Goal: Task Accomplishment & Management: Manage account settings

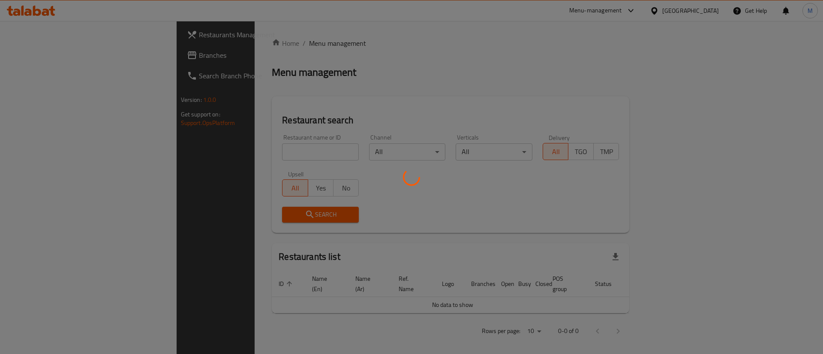
click at [262, 151] on div at bounding box center [411, 177] width 823 height 354
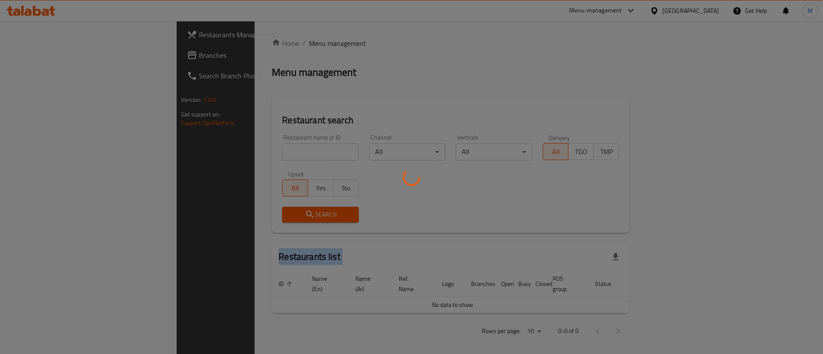
click at [262, 151] on div at bounding box center [411, 177] width 823 height 354
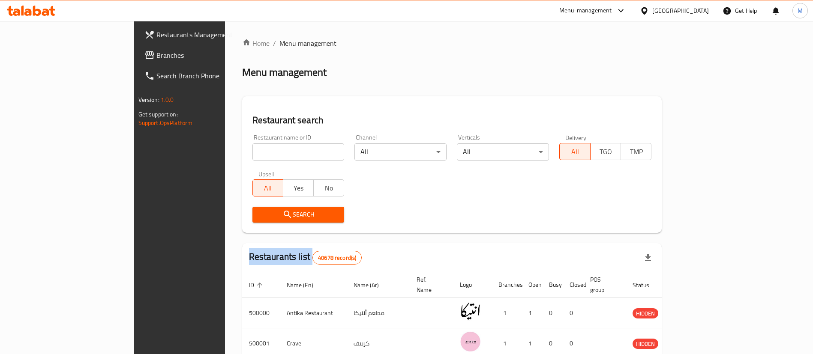
click at [262, 151] on div "Home / Menu management Menu management Restaurant search Restaurant name or ID …" at bounding box center [452, 312] width 420 height 549
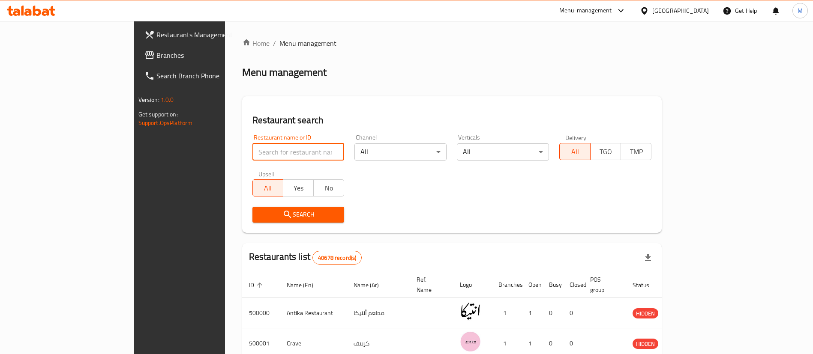
click at [261, 149] on input "search" at bounding box center [298, 152] width 92 height 17
type input "subway"
click button "Search" at bounding box center [298, 215] width 92 height 16
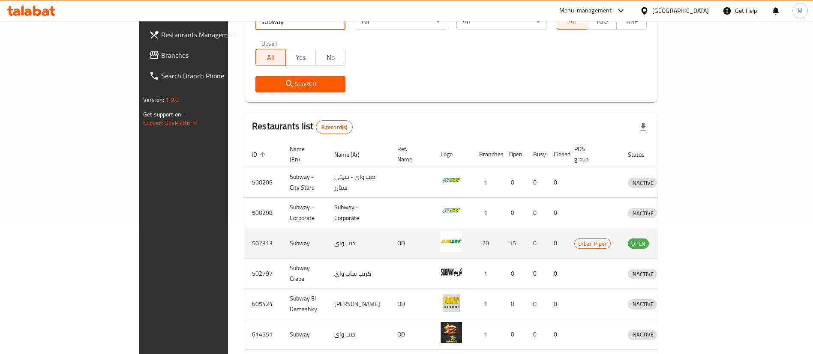
scroll to position [132, 0]
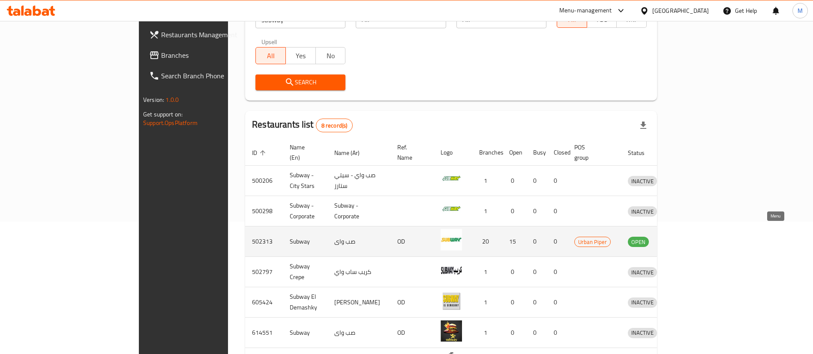
click at [684, 239] on icon "enhanced table" at bounding box center [679, 242] width 9 height 7
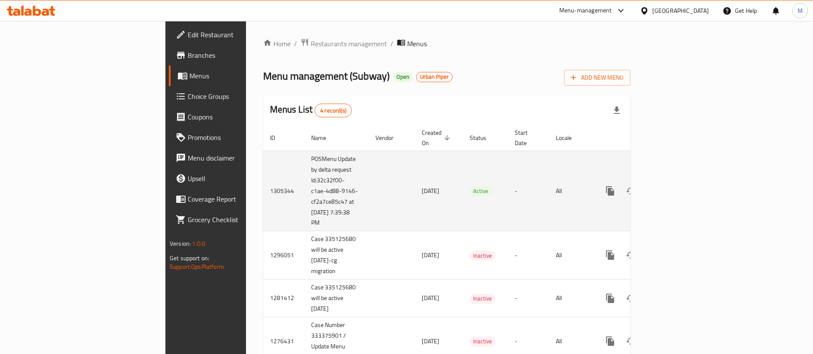
scroll to position [26, 0]
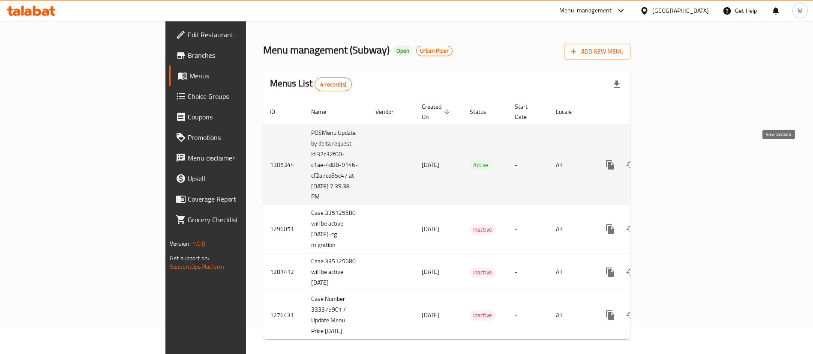
click at [676, 161] on icon "enhanced table" at bounding box center [672, 165] width 8 height 8
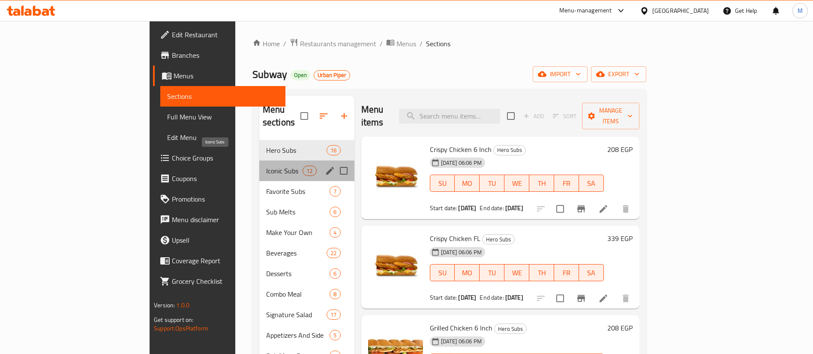
click at [266, 166] on span "Iconic Subs" at bounding box center [284, 171] width 36 height 10
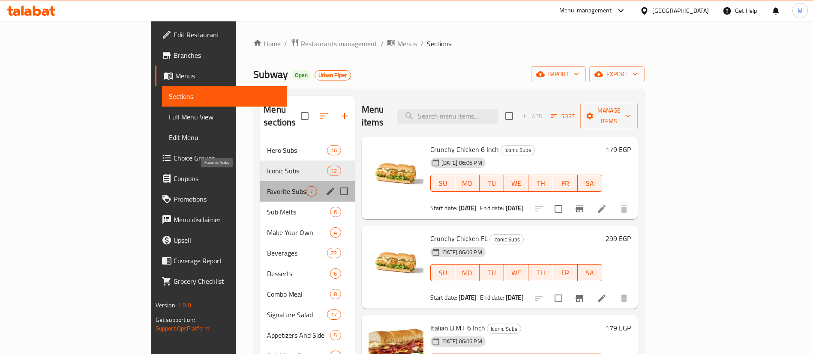
click at [267, 186] on span "Favorite Subs" at bounding box center [286, 191] width 39 height 10
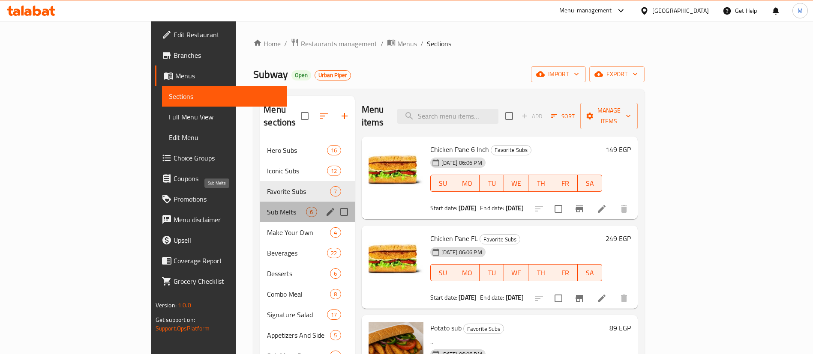
click at [267, 207] on span "Sub Melts" at bounding box center [286, 212] width 39 height 10
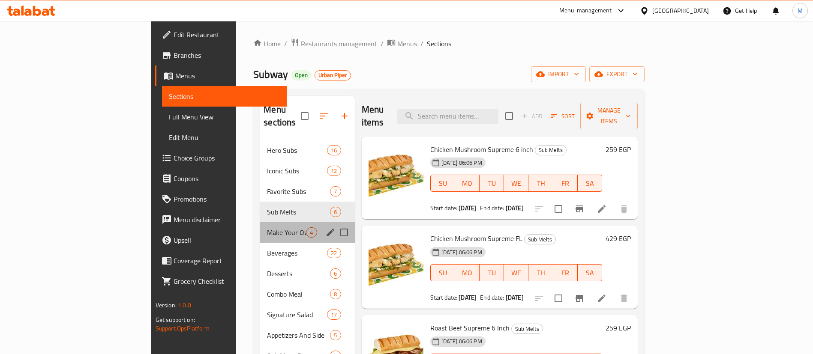
click at [260, 226] on div "Make Your Own 4" at bounding box center [307, 232] width 94 height 21
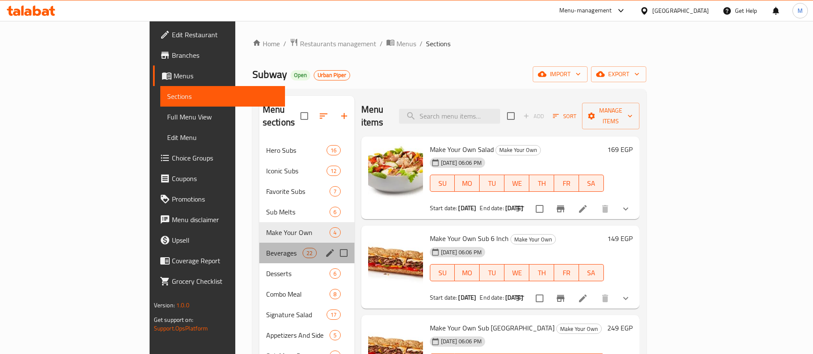
click at [259, 247] on div "Beverages 22" at bounding box center [306, 253] width 95 height 21
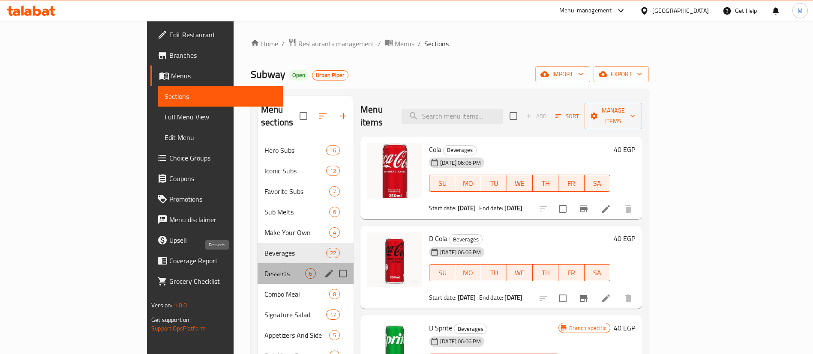
click at [264, 269] on span "Desserts" at bounding box center [284, 274] width 41 height 10
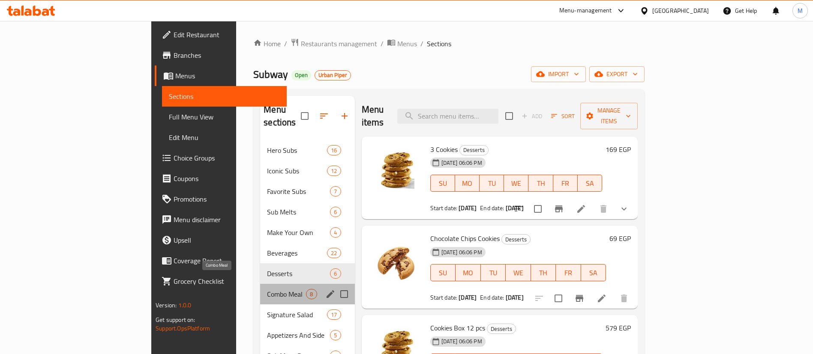
click at [267, 289] on span "Combo Meal" at bounding box center [286, 294] width 39 height 10
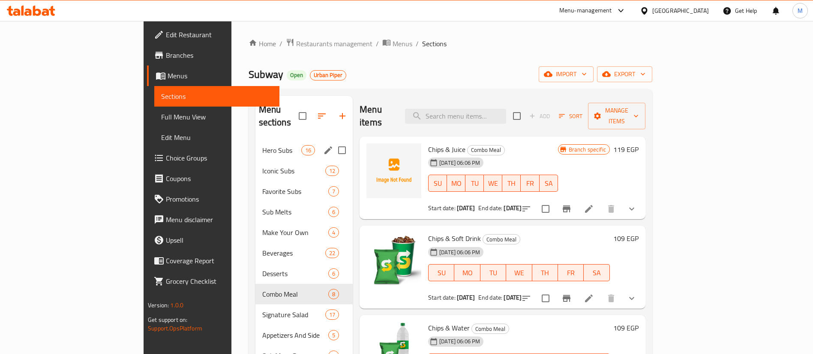
click at [255, 140] on div "Hero Subs 16" at bounding box center [304, 150] width 98 height 21
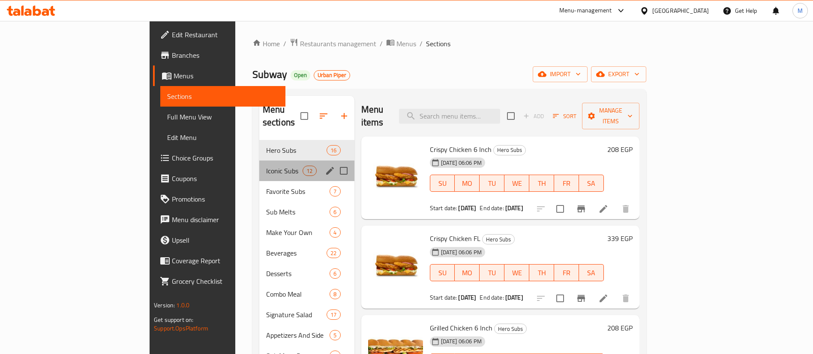
click at [259, 163] on div "Iconic Subs 12" at bounding box center [306, 171] width 95 height 21
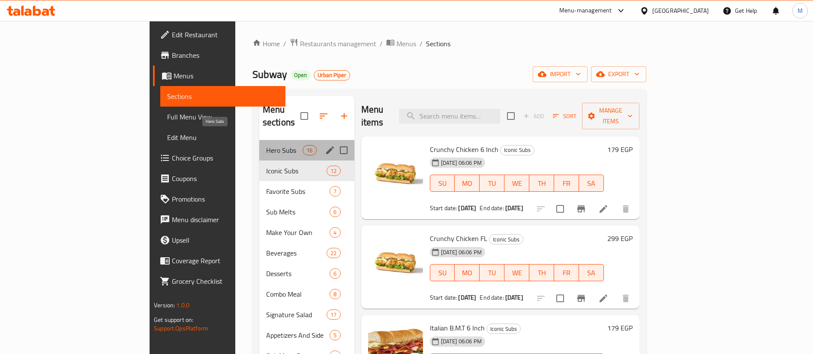
click at [266, 145] on span "Hero Subs" at bounding box center [284, 150] width 36 height 10
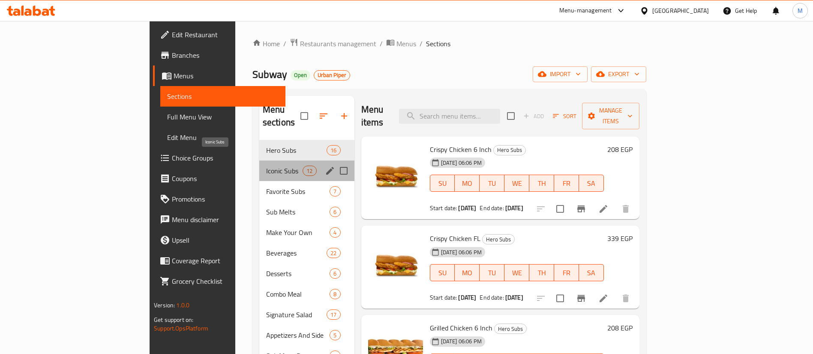
click at [266, 166] on span "Iconic Subs" at bounding box center [284, 171] width 36 height 10
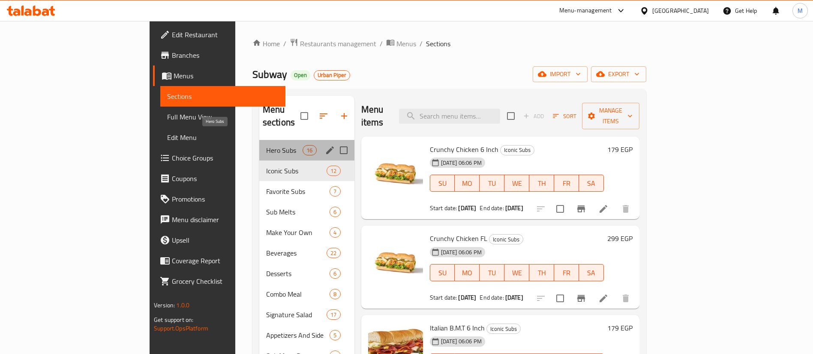
click at [266, 145] on span "Hero Subs" at bounding box center [284, 150] width 36 height 10
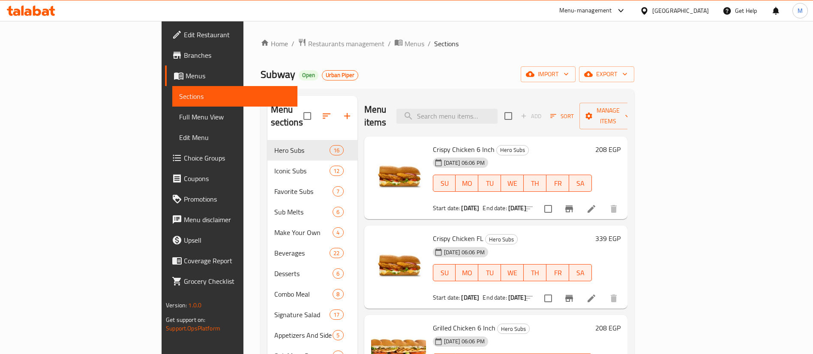
click at [507, 155] on div "[DATE] 06:06 PM SU MO TU WE TH FR SA" at bounding box center [512, 177] width 166 height 46
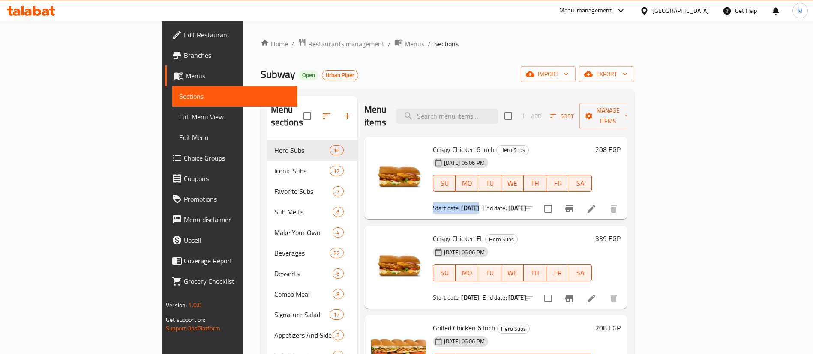
click at [507, 155] on div "[DATE] 06:06 PM SU MO TU WE TH FR SA" at bounding box center [512, 177] width 166 height 46
click at [497, 145] on span "Hero Subs" at bounding box center [513, 150] width 32 height 10
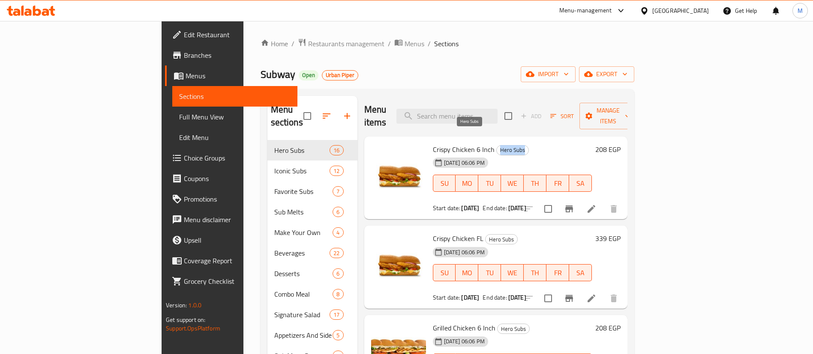
click at [497, 145] on span "Hero Subs" at bounding box center [513, 150] width 32 height 10
click at [433, 143] on span "Crispy Chicken 6 Inch" at bounding box center [464, 149] width 62 height 13
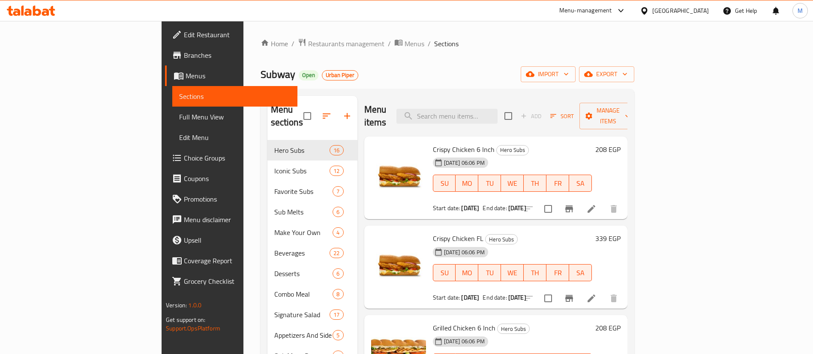
click at [538, 144] on h6 "Crispy Chicken 6 Inch Hero Subs" at bounding box center [512, 150] width 159 height 12
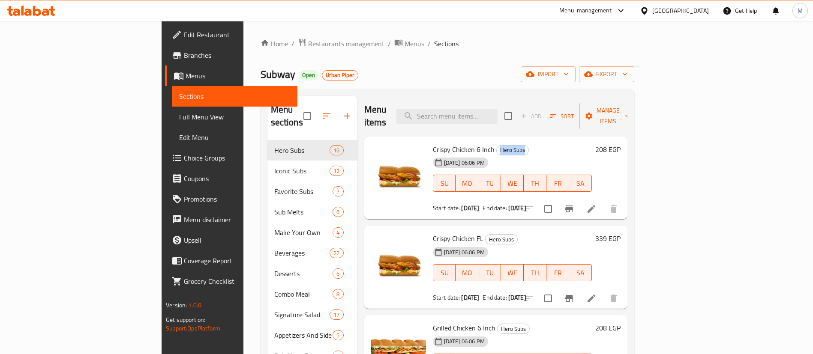
click at [538, 144] on h6 "Crispy Chicken 6 Inch Hero Subs" at bounding box center [512, 150] width 159 height 12
click at [481, 233] on h6 "Crispy Chicken FL Hero Subs" at bounding box center [512, 239] width 159 height 12
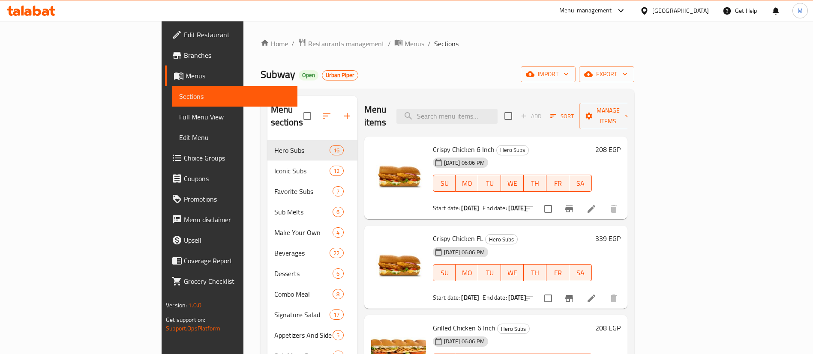
click at [481, 233] on h6 "Crispy Chicken FL Hero Subs" at bounding box center [512, 239] width 159 height 12
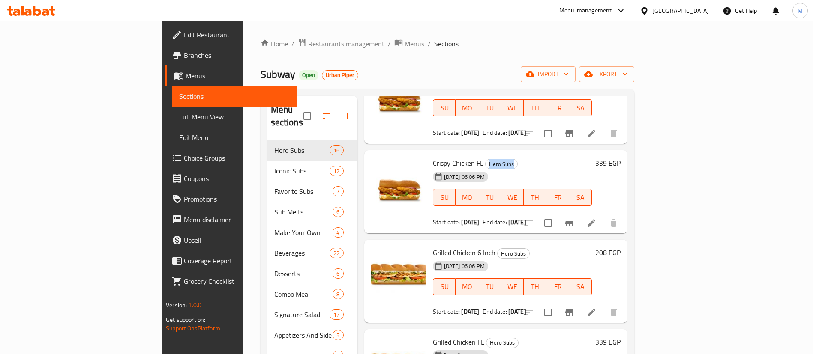
scroll to position [77, 0]
click at [487, 246] on h6 "Grilled Chicken 6 Inch Hero Subs" at bounding box center [512, 252] width 159 height 12
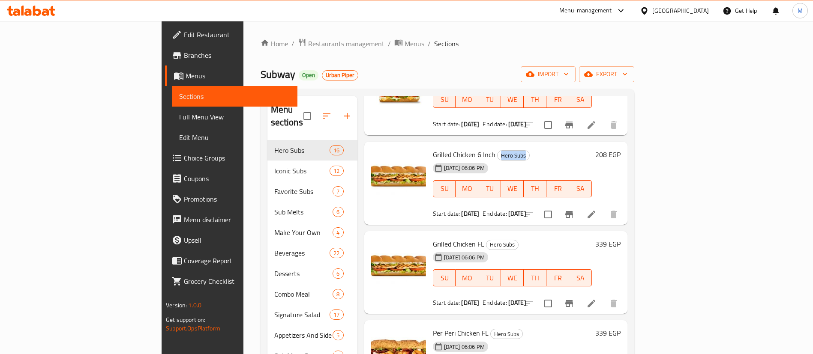
scroll to position [176, 0]
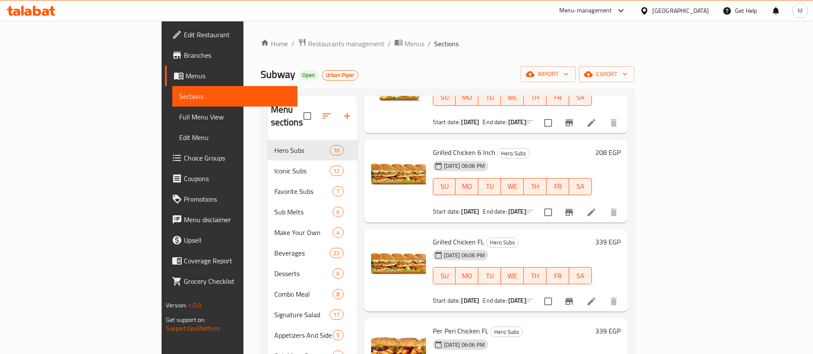
click at [560, 236] on h6 "Grilled Chicken FL Hero Subs" at bounding box center [512, 242] width 159 height 12
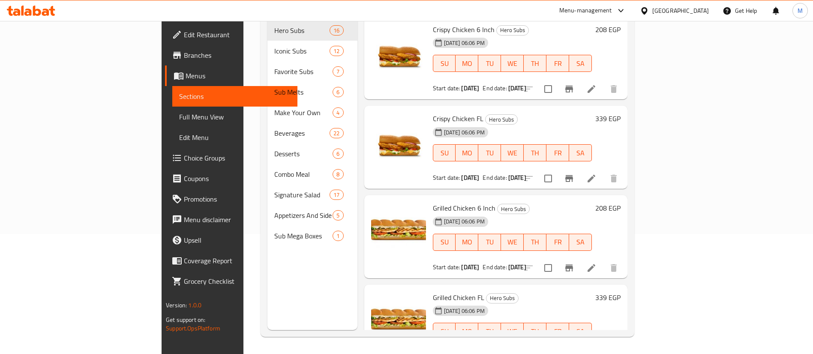
scroll to position [0, 0]
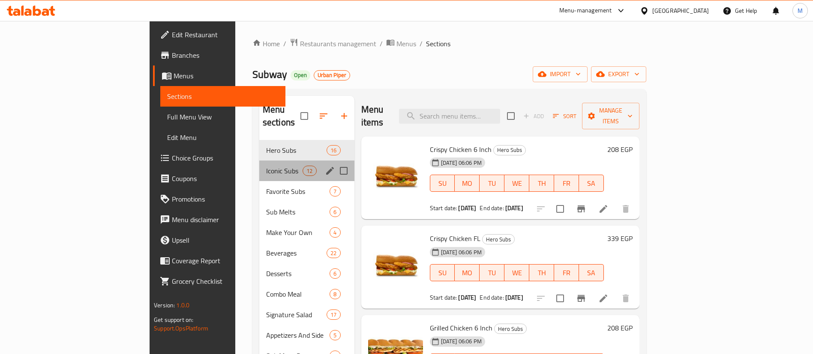
click at [259, 161] on div "Iconic Subs 12" at bounding box center [306, 171] width 95 height 21
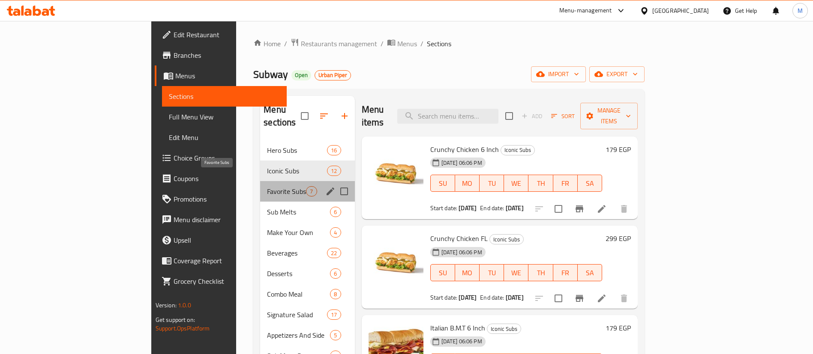
click at [267, 186] on span "Favorite Subs" at bounding box center [286, 191] width 39 height 10
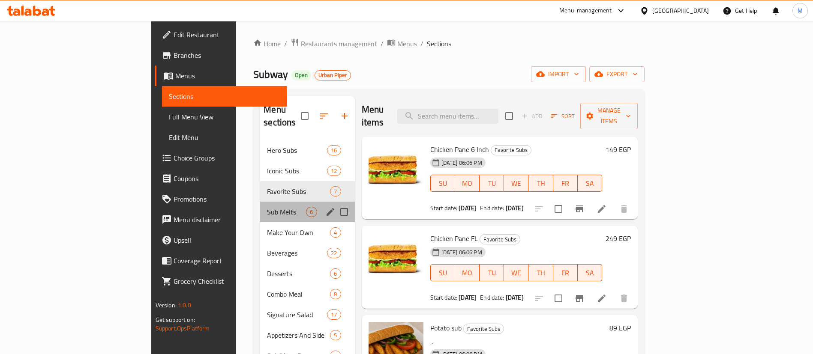
click at [260, 202] on div "Sub Melts 6" at bounding box center [307, 212] width 94 height 21
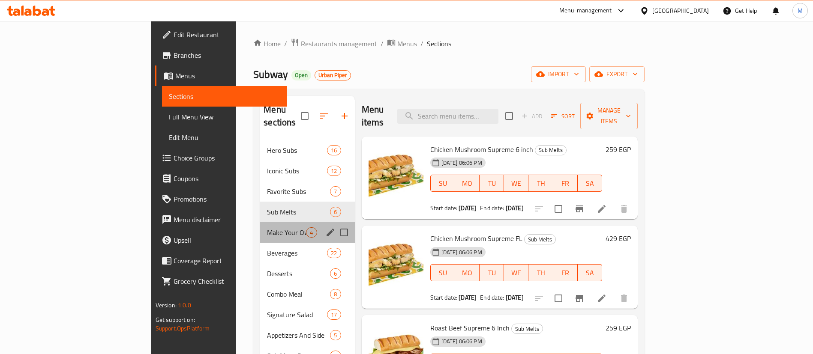
click at [260, 227] on div "Make Your Own 4" at bounding box center [307, 232] width 94 height 21
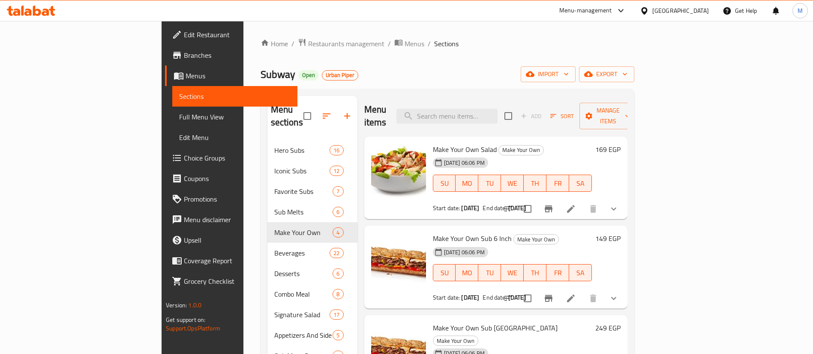
scroll to position [24, 0]
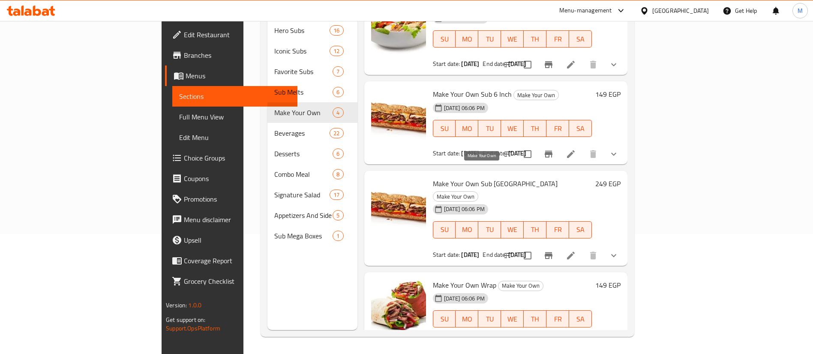
click at [478, 192] on span "Make Your Own" at bounding box center [455, 197] width 45 height 10
click at [563, 174] on div "Make Your Own Sub FL Make Your Own [DATE] 06:06 PM SU MO TU WE TH FR SA Start d…" at bounding box center [512, 218] width 166 height 88
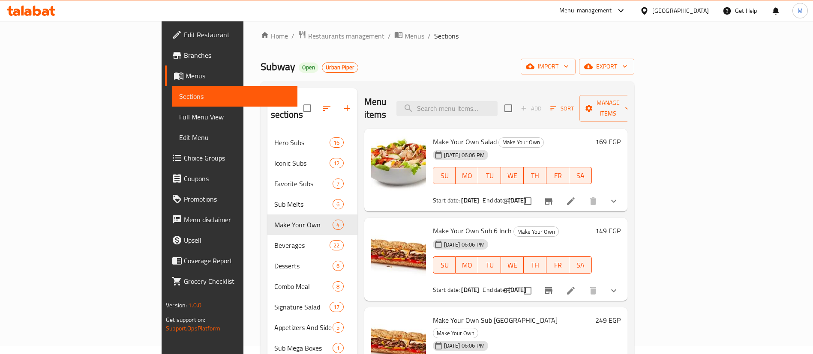
scroll to position [7, 0]
click at [570, 137] on h6 "Make Your Own Salad Make Your Own" at bounding box center [512, 143] width 159 height 12
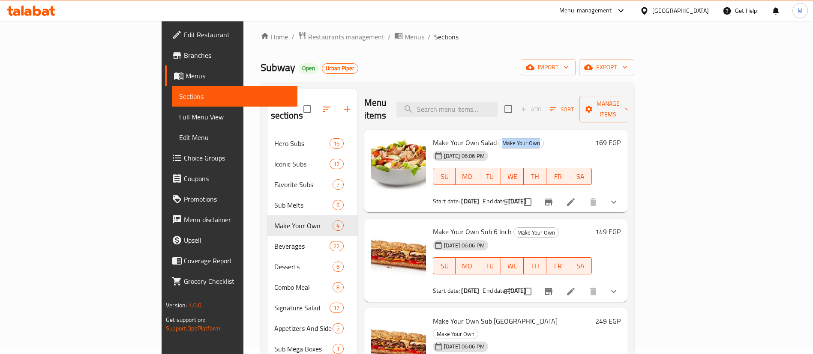
click at [570, 137] on h6 "Make Your Own Salad Make Your Own" at bounding box center [512, 143] width 159 height 12
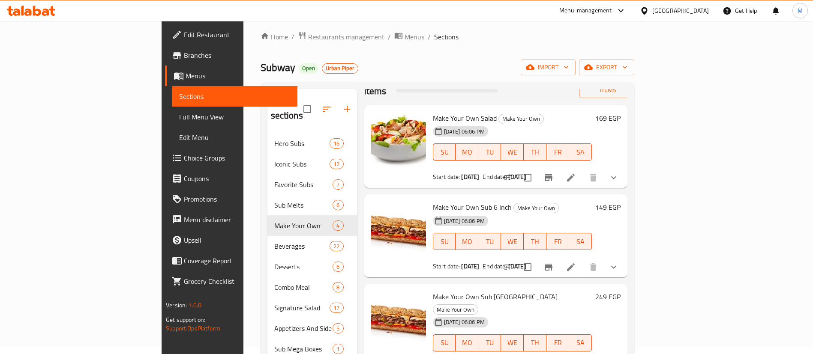
scroll to position [120, 0]
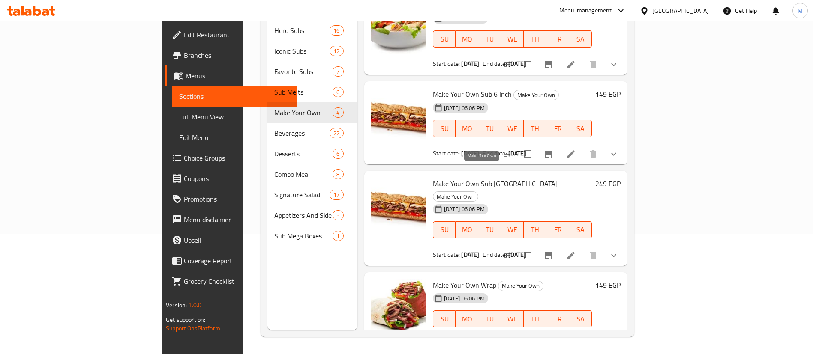
click at [478, 192] on span "Make Your Own" at bounding box center [455, 197] width 45 height 10
click at [545, 178] on h6 "Make Your Own Sub [GEOGRAPHIC_DATA] Make Your Own" at bounding box center [512, 190] width 159 height 24
click at [498, 281] on span "Make Your Own" at bounding box center [520, 286] width 45 height 10
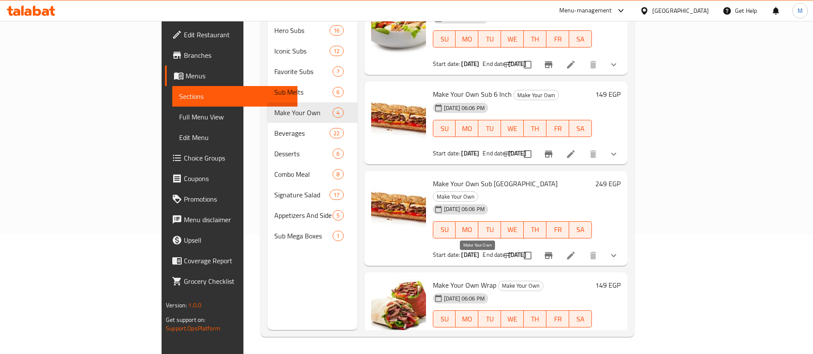
click at [498, 281] on span "Make Your Own" at bounding box center [520, 286] width 45 height 10
click at [530, 174] on div "Make Your Own Sub FL Make Your Own [DATE] 06:06 PM SU MO TU WE TH FR SA Start d…" at bounding box center [512, 218] width 166 height 88
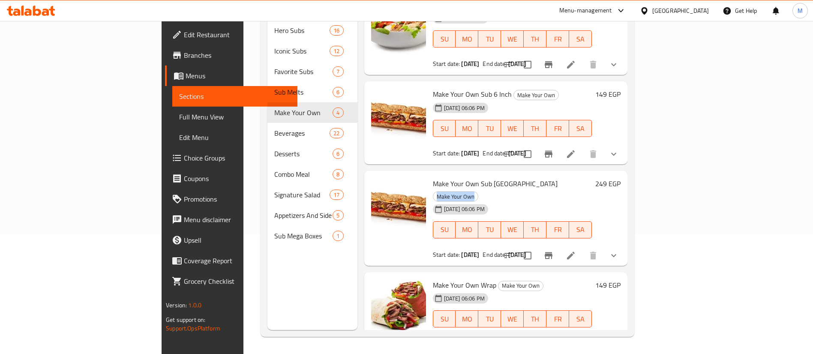
click at [530, 174] on div "Make Your Own Sub FL Make Your Own [DATE] 06:06 PM SU MO TU WE TH FR SA Start d…" at bounding box center [512, 218] width 166 height 88
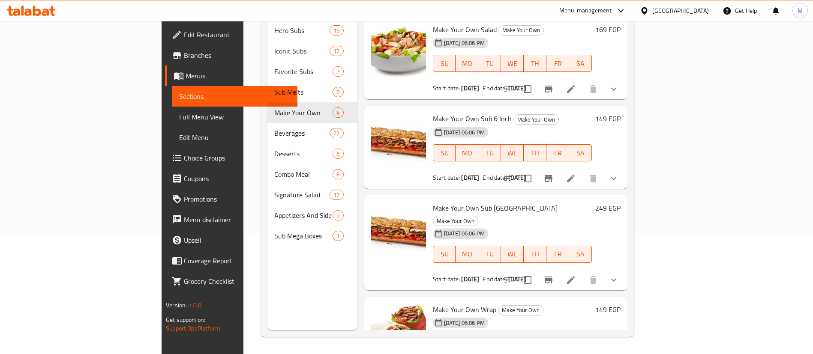
click at [519, 113] on h6 "Make Your Own Sub 6 Inch Make Your Own" at bounding box center [512, 119] width 159 height 12
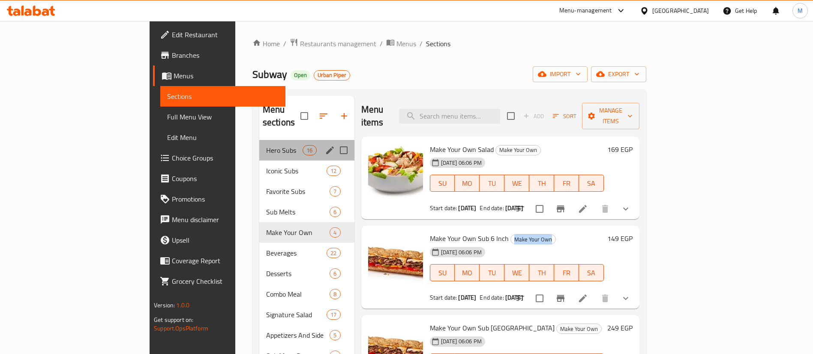
click at [259, 140] on div "Hero Subs 16" at bounding box center [306, 150] width 95 height 21
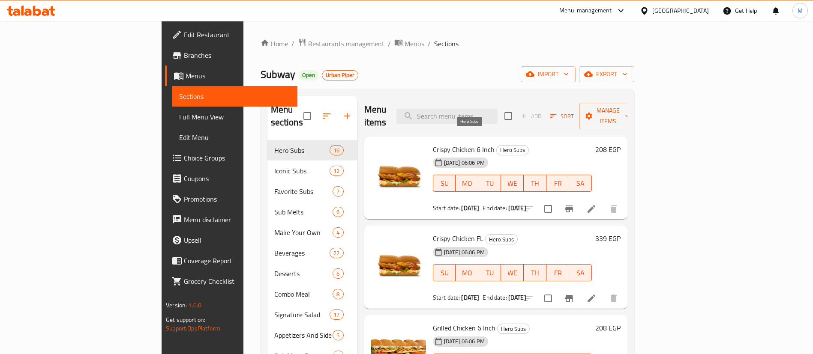
click at [497, 145] on span "Hero Subs" at bounding box center [513, 150] width 32 height 10
click at [537, 154] on div "[DATE] 06:06 PM SU MO TU WE TH FR SA" at bounding box center [512, 177] width 166 height 46
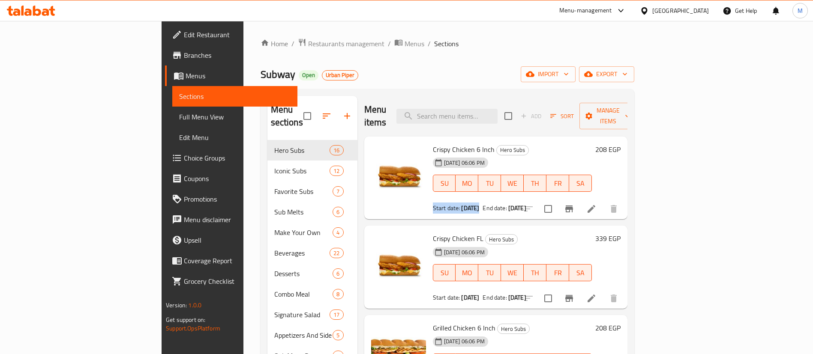
click at [537, 154] on div "[DATE] 06:06 PM SU MO TU WE TH FR SA" at bounding box center [512, 177] width 166 height 46
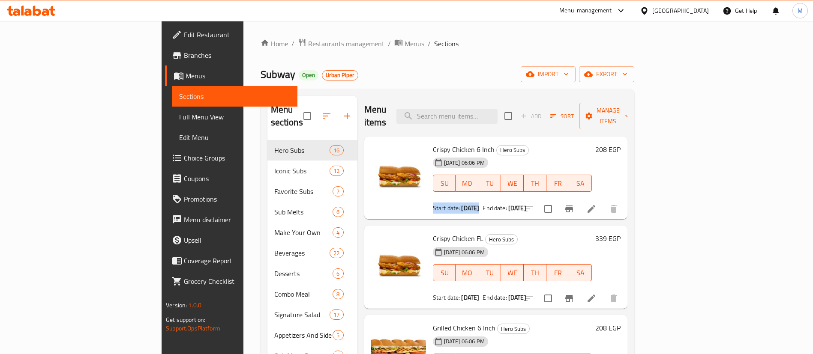
click at [537, 154] on div "[DATE] 06:06 PM SU MO TU WE TH FR SA" at bounding box center [512, 177] width 166 height 46
click at [528, 204] on div "Start date: [DATE] End date: [DATE]" at bounding box center [512, 208] width 159 height 9
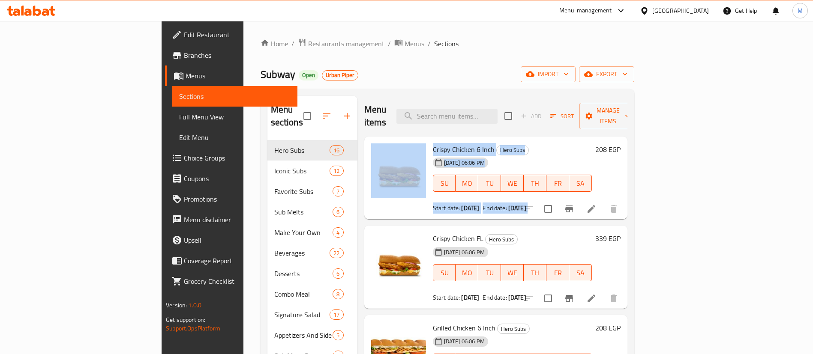
drag, startPoint x: 528, startPoint y: 195, endPoint x: 387, endPoint y: 195, distance: 141.0
click at [387, 195] on div "Crispy Chicken 6 Inch Hero Subs [DATE] 06:06 PM SU MO TU WE TH FR SA Start date…" at bounding box center [496, 178] width 256 height 76
click at [387, 195] on div at bounding box center [399, 178] width 62 height 76
drag, startPoint x: 387, startPoint y: 195, endPoint x: 397, endPoint y: 195, distance: 10.3
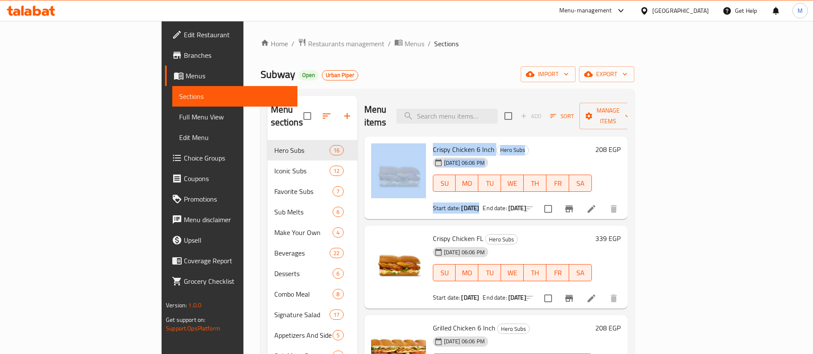
click at [397, 195] on div "Crispy Chicken 6 Inch Hero Subs [DATE] 06:06 PM SU MO TU WE TH FR SA Start date…" at bounding box center [496, 178] width 256 height 76
click at [433, 203] on span "Start date:" at bounding box center [446, 208] width 27 height 11
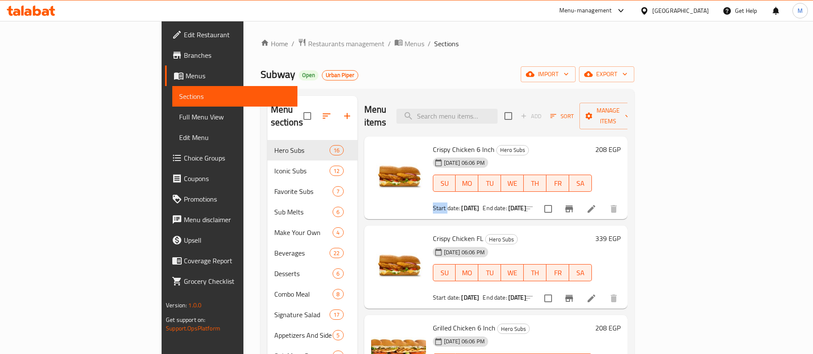
click at [433, 203] on span "Start date:" at bounding box center [446, 208] width 27 height 11
click at [508, 203] on b "[DATE]" at bounding box center [517, 208] width 18 height 11
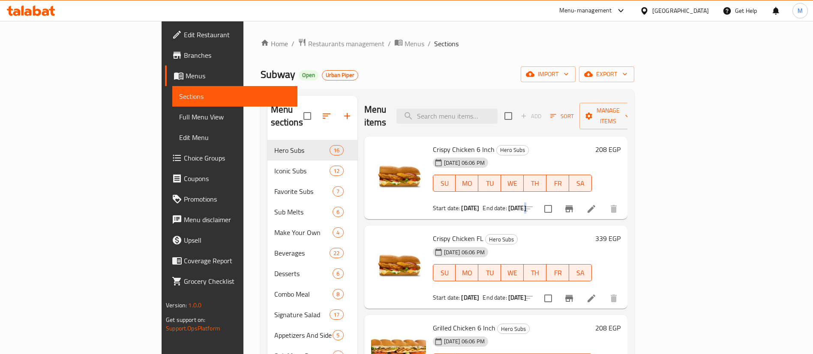
click at [508, 203] on b "[DATE]" at bounding box center [517, 208] width 18 height 11
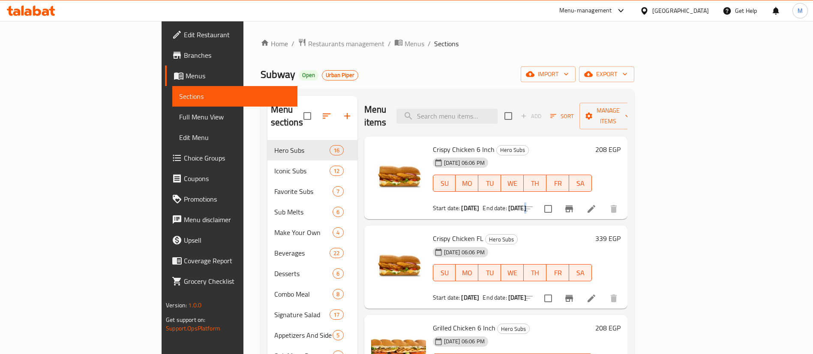
click at [508, 203] on b "[DATE]" at bounding box center [517, 208] width 18 height 11
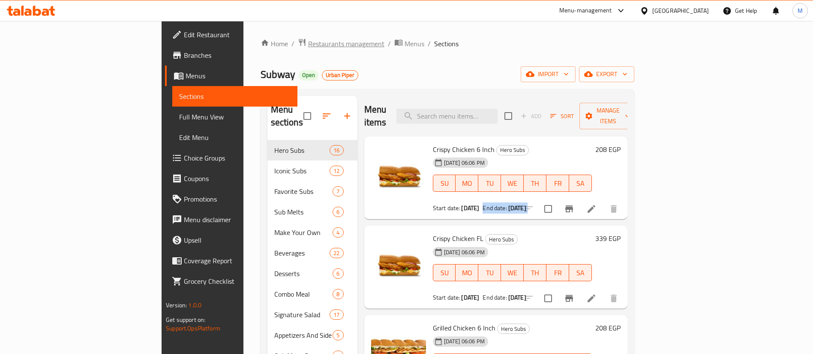
click at [308, 42] on span "Restaurants management" at bounding box center [346, 44] width 76 height 10
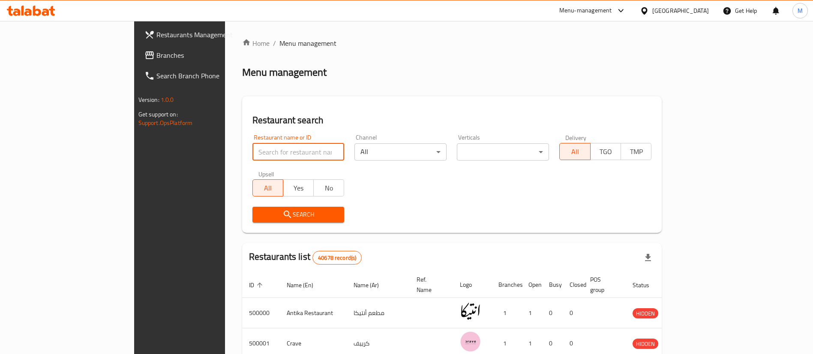
click at [252, 153] on input "search" at bounding box center [298, 152] width 92 height 17
type input "lychee"
click button "Search" at bounding box center [298, 215] width 92 height 16
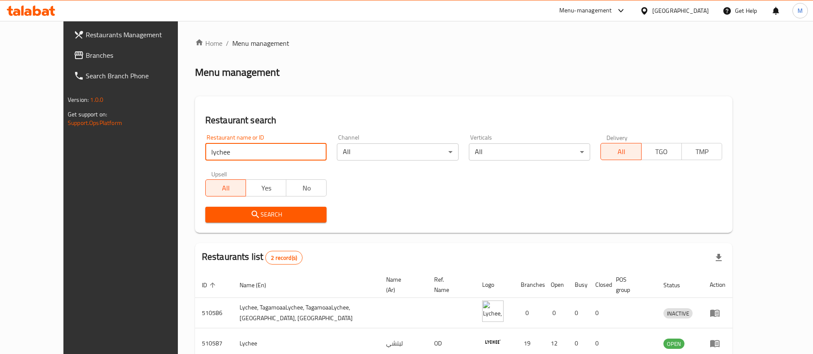
scroll to position [42, 0]
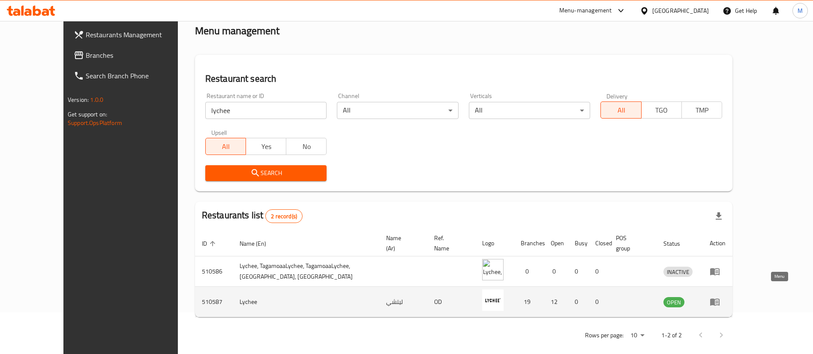
click at [720, 297] on icon "enhanced table" at bounding box center [715, 302] width 10 height 10
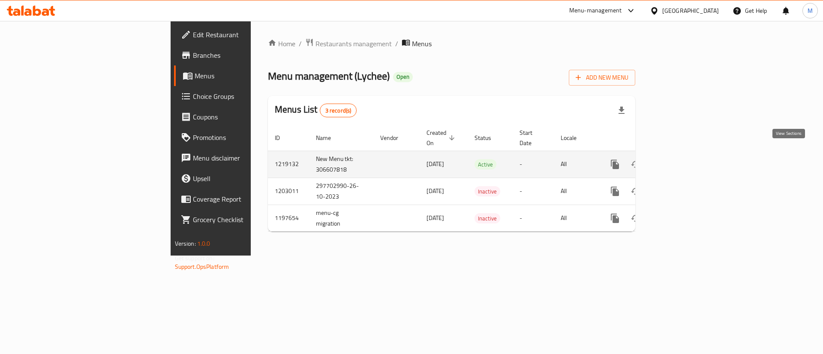
click at [682, 159] on icon "enhanced table" at bounding box center [677, 164] width 10 height 10
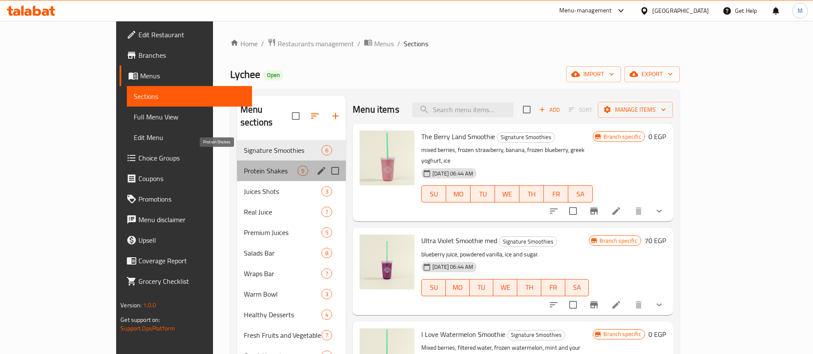
click at [244, 166] on span "Protein Shakes" at bounding box center [271, 171] width 54 height 10
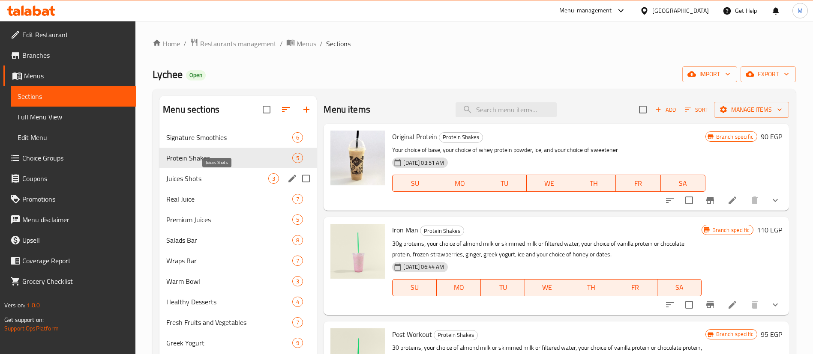
click at [224, 179] on span "Juices Shots" at bounding box center [217, 179] width 102 height 10
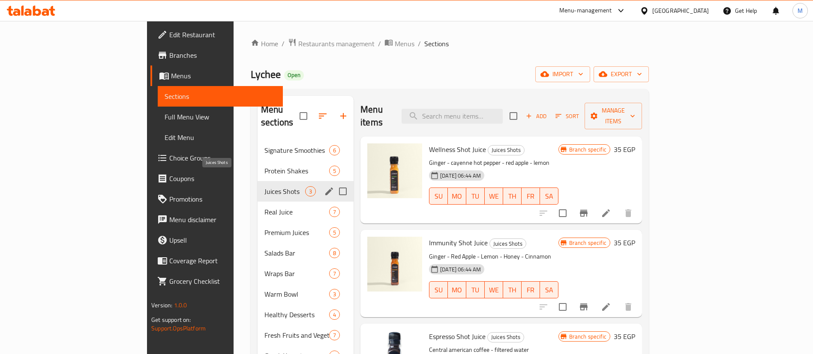
scroll to position [212, 0]
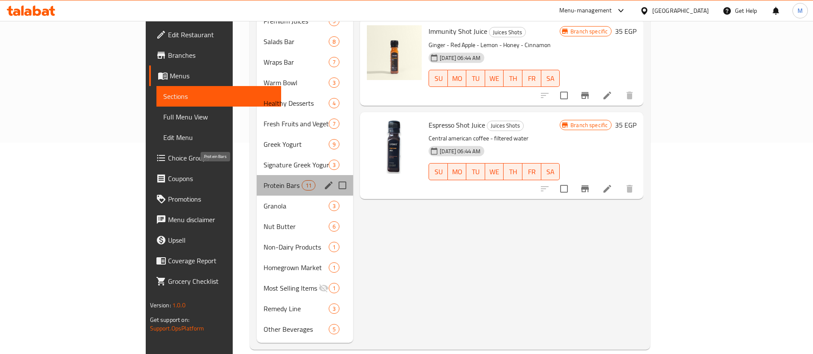
click at [264, 180] on span "Protein Bars" at bounding box center [283, 185] width 38 height 10
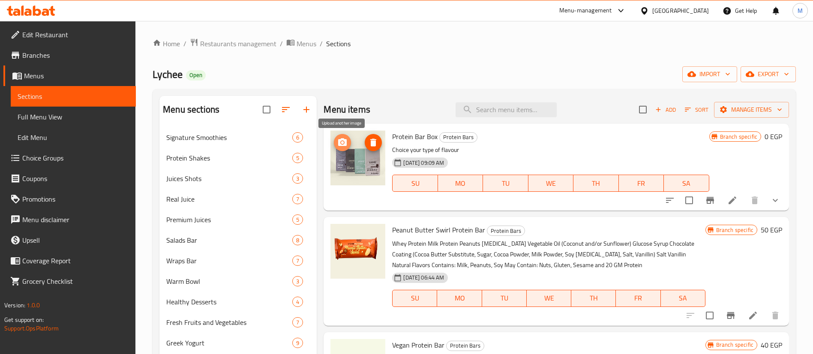
click at [344, 141] on icon "upload picture" at bounding box center [342, 143] width 10 height 10
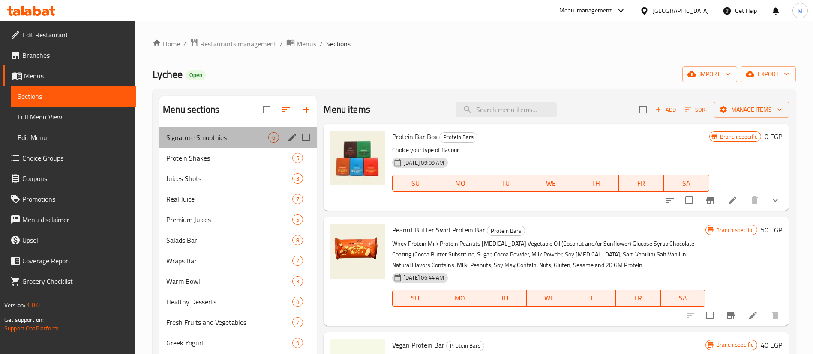
click at [231, 146] on div "Signature Smoothies 6" at bounding box center [237, 137] width 157 height 21
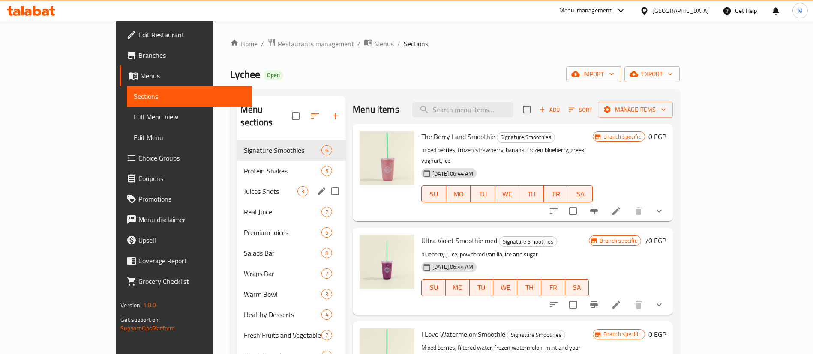
scroll to position [212, 0]
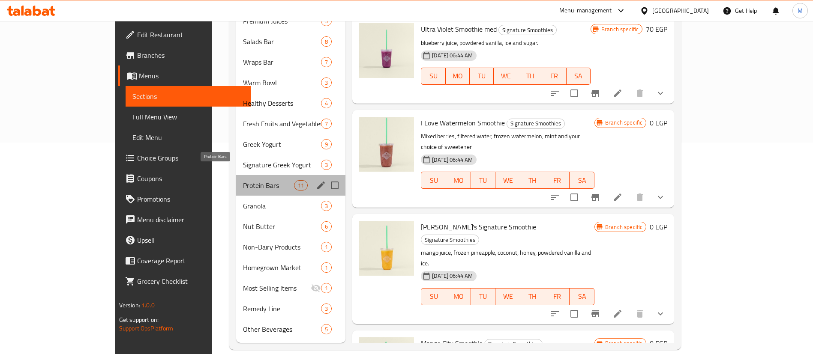
click at [243, 180] on span "Protein Bars" at bounding box center [268, 185] width 51 height 10
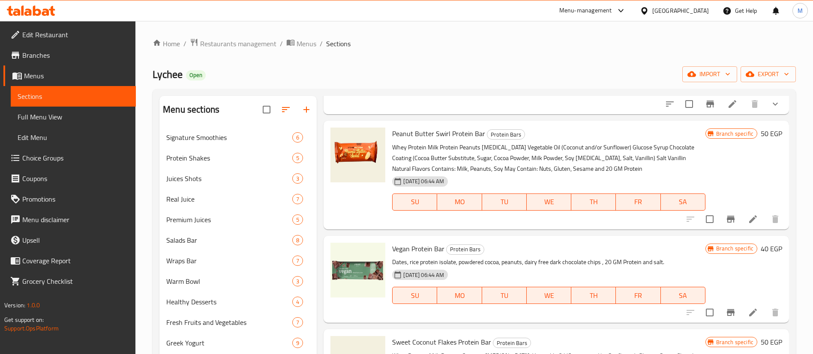
scroll to position [96, 0]
click at [748, 217] on icon at bounding box center [753, 219] width 10 height 10
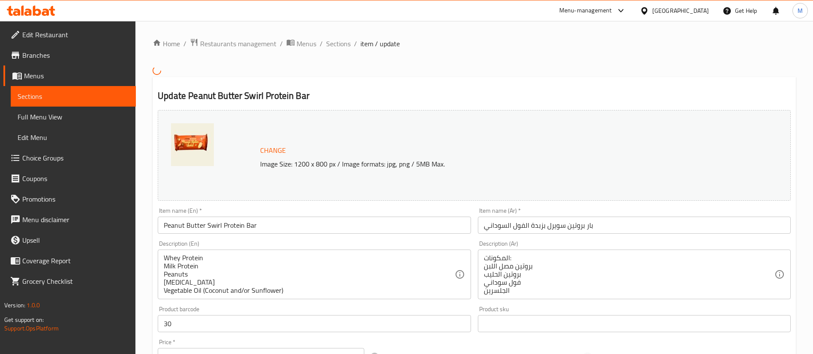
scroll to position [67, 0]
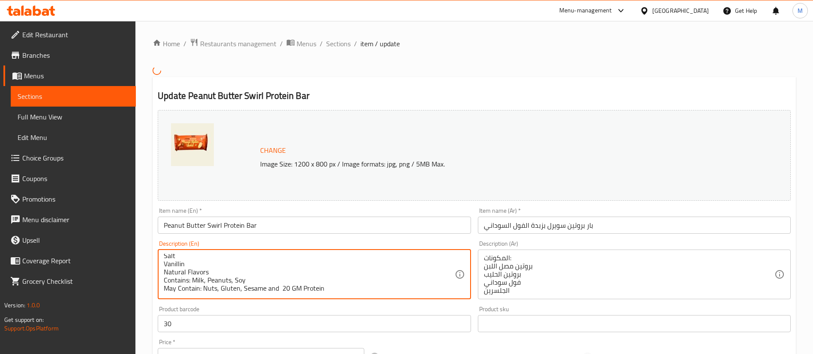
drag, startPoint x: 331, startPoint y: 288, endPoint x: 279, endPoint y: 289, distance: 52.3
click at [210, 257] on textarea "Whey Protein Milk Protein Peanuts [MEDICAL_DATA] Vegetable Oil (Coconut and/or …" at bounding box center [309, 274] width 291 height 41
paste textarea "20 GM Protein"
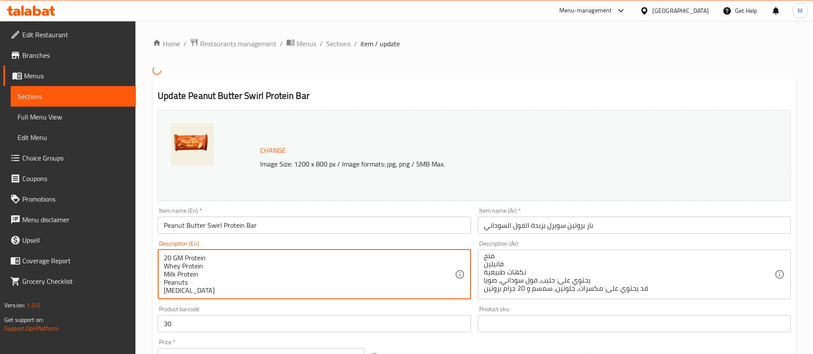
type textarea "20 GM Protein Whey Protein Milk Protein Peanuts [MEDICAL_DATA] Vegetable Oil (C…"
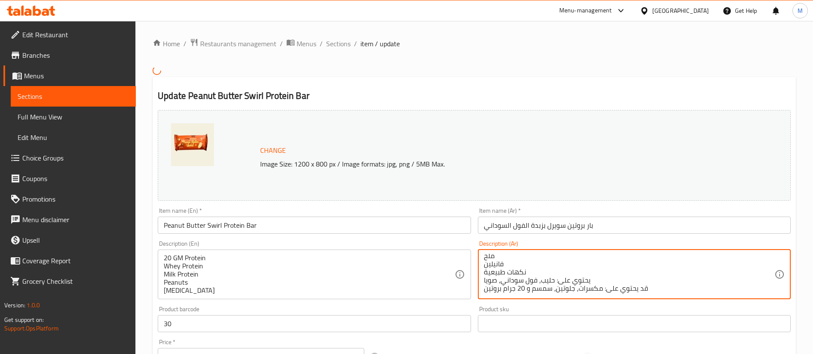
drag, startPoint x: 483, startPoint y: 291, endPoint x: 528, endPoint y: 291, distance: 44.2
click at [517, 255] on textarea "المكونات: بروتين مصل اللبن بروتين الحليب فول سوداني الجلسرين زيوت نباتية (جوز ا…" at bounding box center [629, 274] width 291 height 41
paste textarea "و 20 جرام بروتين"
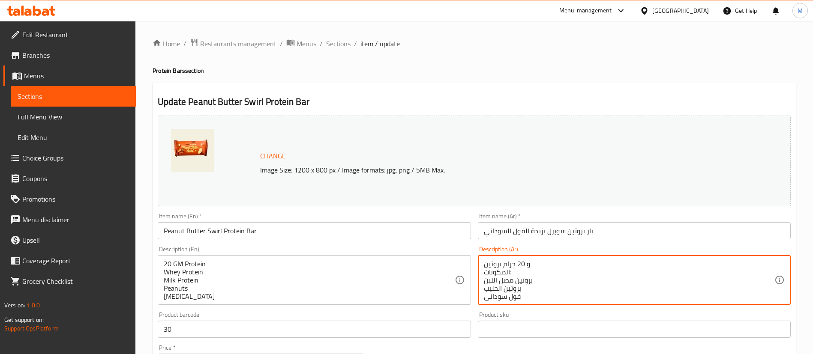
drag, startPoint x: 526, startPoint y: 266, endPoint x: 530, endPoint y: 265, distance: 4.3
click at [530, 265] on textarea "و 20 جرام بروتين المكونات: بروتين مصل اللبن بروتين الحليب فول سوداني الجلسرين ز…" at bounding box center [629, 280] width 291 height 41
type textarea "20 جرام بروتين المكونات: بروتين مصل اللبن بروتين الحليب فول سوداني الجلسرين زيو…"
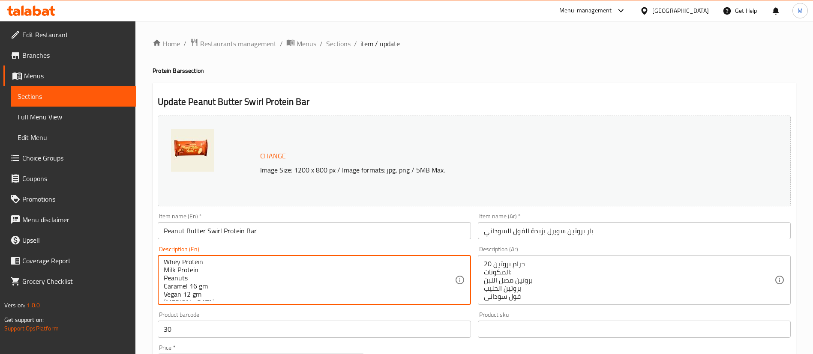
scroll to position [264, 0]
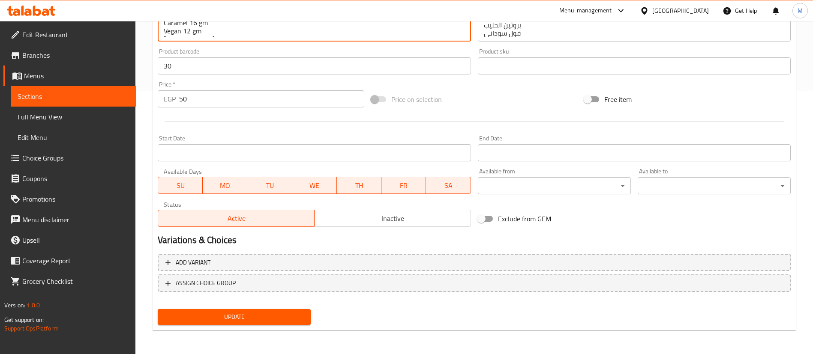
type textarea "20 GM Protein Whey Protein Milk Protein Peanuts Caramel 16 gm Vegan 12 gm [MEDI…"
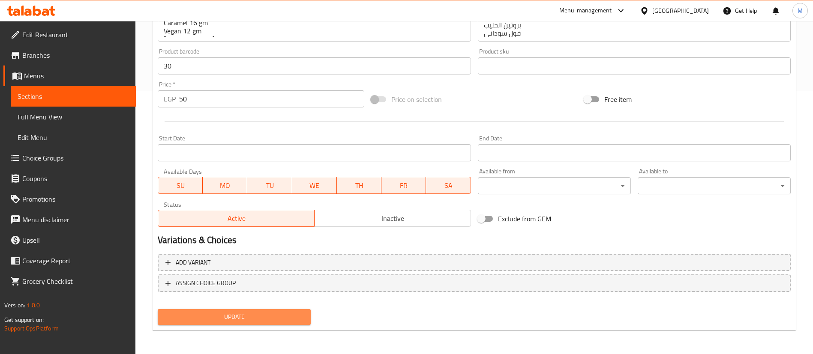
click at [290, 324] on button "Update" at bounding box center [234, 317] width 153 height 16
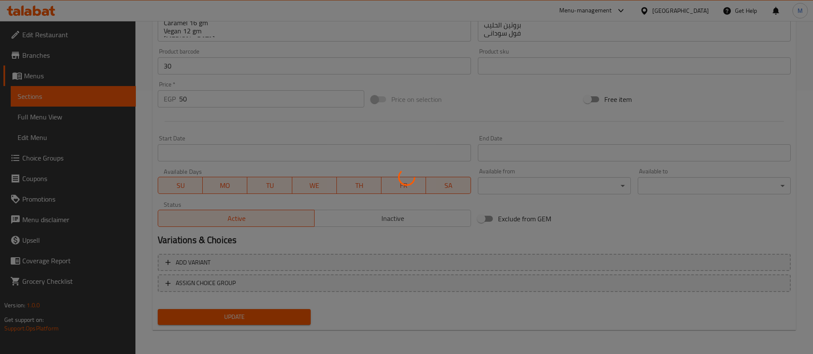
scroll to position [0, 0]
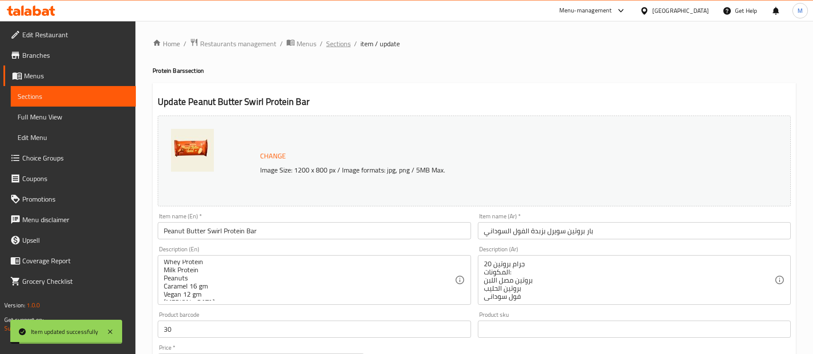
click at [339, 43] on span "Sections" at bounding box center [338, 44] width 24 height 10
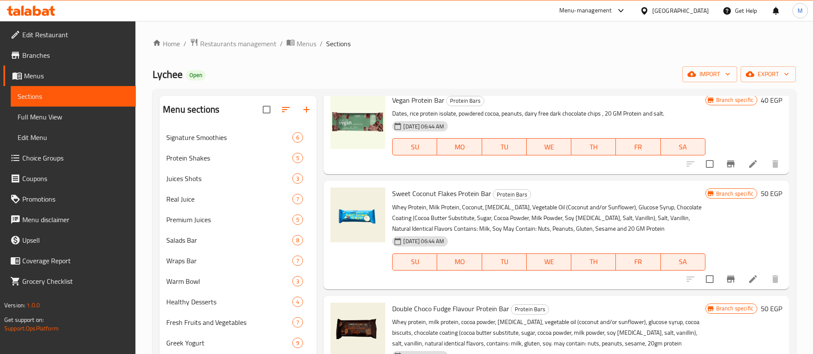
scroll to position [249, 0]
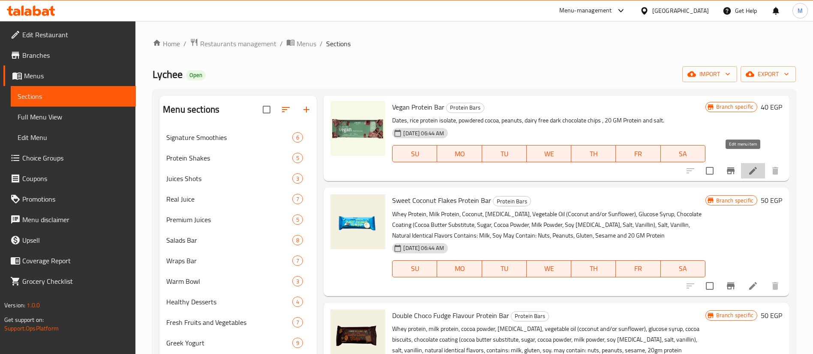
click at [748, 166] on icon at bounding box center [753, 171] width 10 height 10
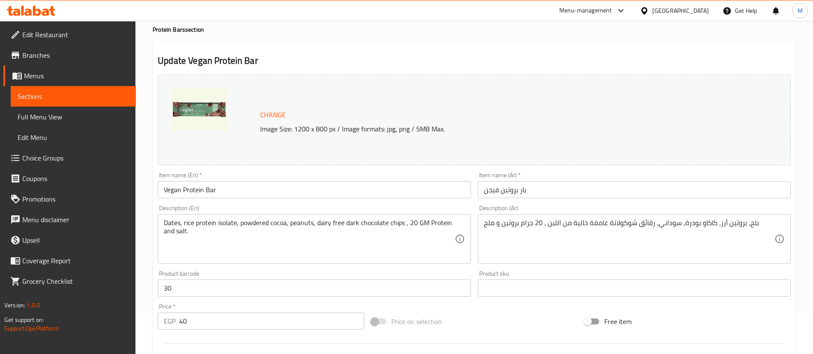
scroll to position [44, 0]
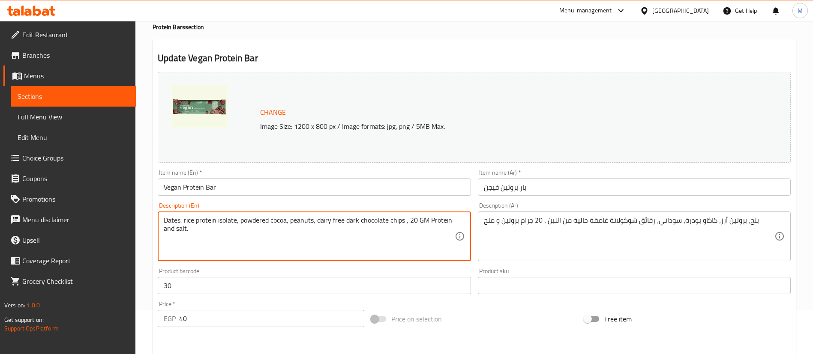
drag, startPoint x: 409, startPoint y: 221, endPoint x: 453, endPoint y: 220, distance: 44.2
click at [306, 256] on textarea "Dates, rice protein isolate, powdered cocoa, peanuts, dairy free dark chocolate…" at bounding box center [309, 236] width 291 height 41
click at [165, 221] on textarea "Dates, rice protein isolate, powdered cocoa, peanuts, dairy free dark chocolate…" at bounding box center [309, 236] width 291 height 41
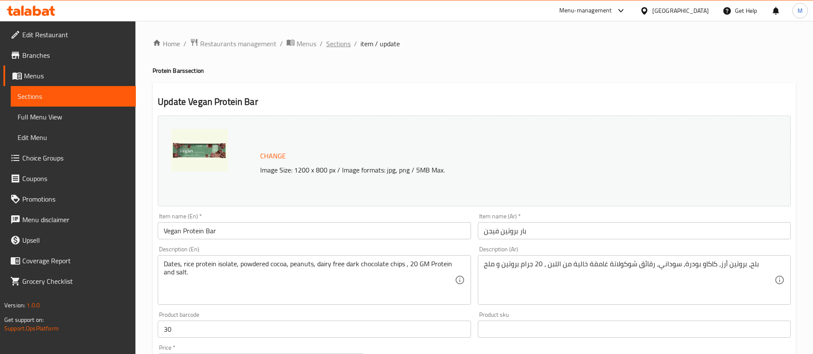
click at [339, 41] on span "Sections" at bounding box center [338, 44] width 24 height 10
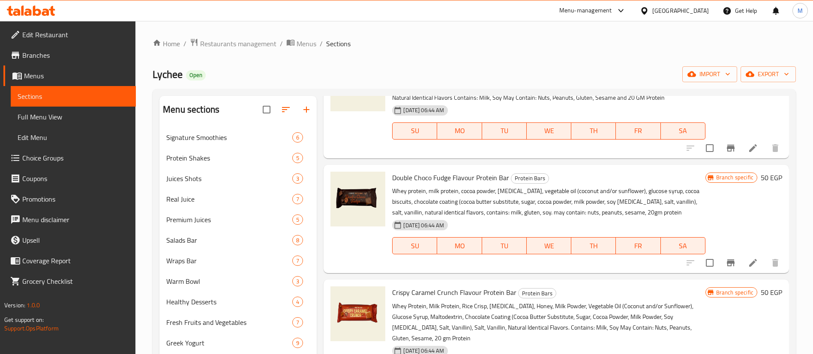
scroll to position [500, 0]
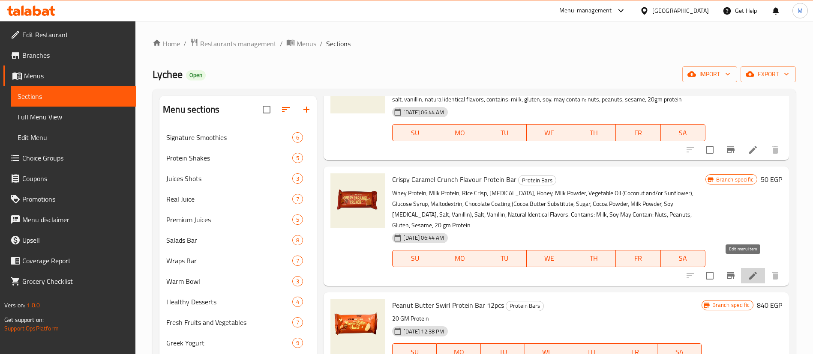
click at [749, 272] on icon at bounding box center [753, 276] width 8 height 8
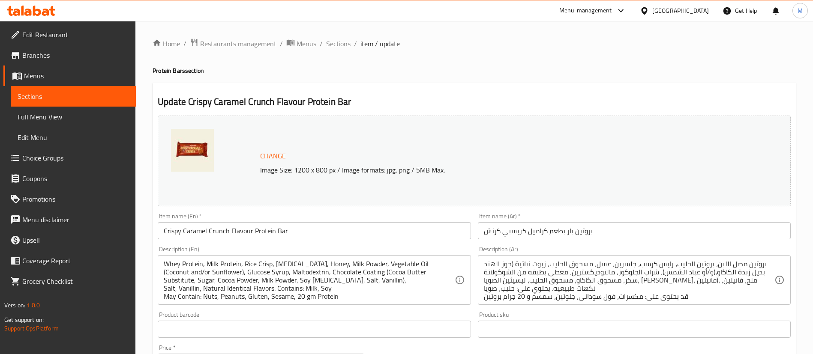
scroll to position [2, 0]
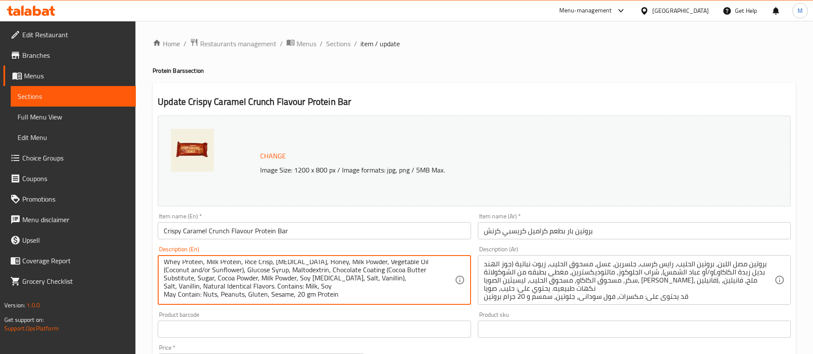
drag, startPoint x: 297, startPoint y: 295, endPoint x: 333, endPoint y: 301, distance: 36.9
click at [294, 294] on textarea "Whey Protein, Milk Protein, Rice Crisp, [MEDICAL_DATA], Honey, Milk Powder, Veg…" at bounding box center [309, 280] width 291 height 41
drag, startPoint x: 294, startPoint y: 294, endPoint x: 336, endPoint y: 296, distance: 41.2
click at [336, 296] on textarea "Whey Protein, Milk Protein, Rice Crisp, [MEDICAL_DATA], Honey, Milk Powder, Veg…" at bounding box center [309, 280] width 291 height 41
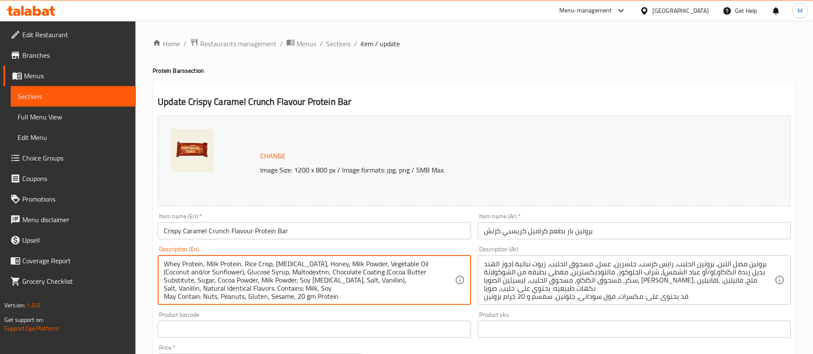
click at [171, 264] on textarea "Whey Protein, Milk Protein, Rice Crisp, [MEDICAL_DATA], Honey, Milk Powder, Veg…" at bounding box center [309, 280] width 291 height 41
paste textarea "20 gm Protein"
drag, startPoint x: 339, startPoint y: 296, endPoint x: 296, endPoint y: 296, distance: 43.3
click at [296, 296] on textarea "20 gm Protein ,Whey Protein, Milk Protein, Rice Crisp, [MEDICAL_DATA], Honey, M…" at bounding box center [309, 280] width 291 height 41
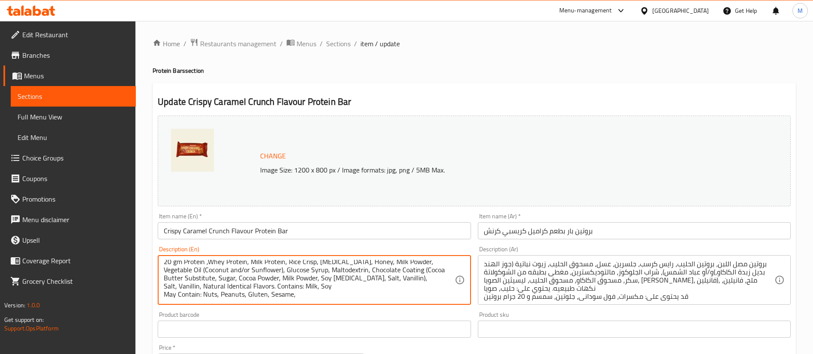
click at [370, 280] on textarea "20 gm Protein ,Whey Protein, Milk Protein, Rice Crisp, [MEDICAL_DATA], Honey, M…" at bounding box center [309, 280] width 291 height 41
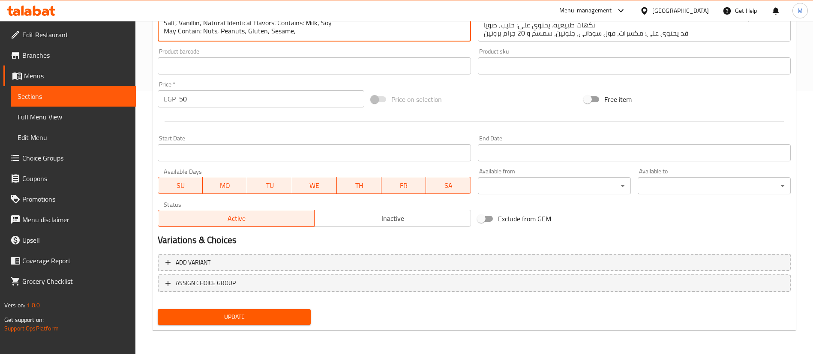
type textarea "20 gm Protein ,Whey Protein, Milk Protein, Rice Crisp, [MEDICAL_DATA], Honey, M…"
click at [184, 306] on div "Update" at bounding box center [234, 317] width 160 height 23
click at [186, 312] on span "Update" at bounding box center [234, 317] width 139 height 11
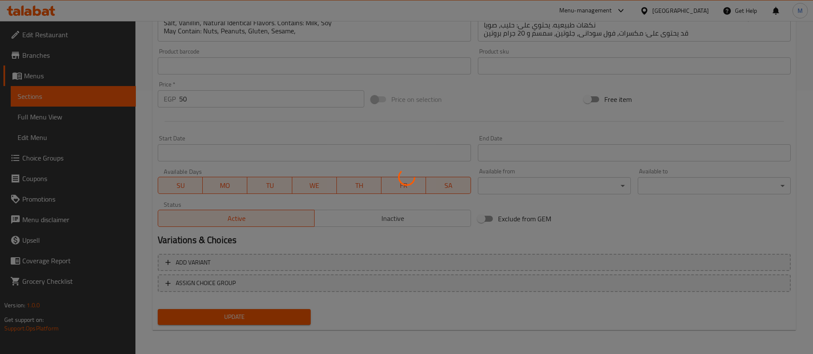
scroll to position [0, 0]
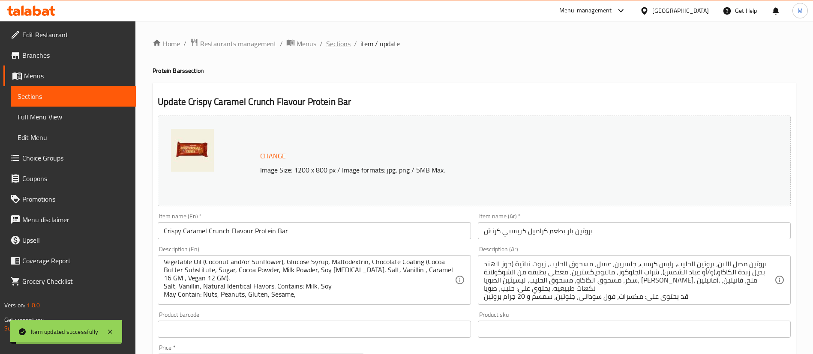
click at [334, 45] on span "Sections" at bounding box center [338, 44] width 24 height 10
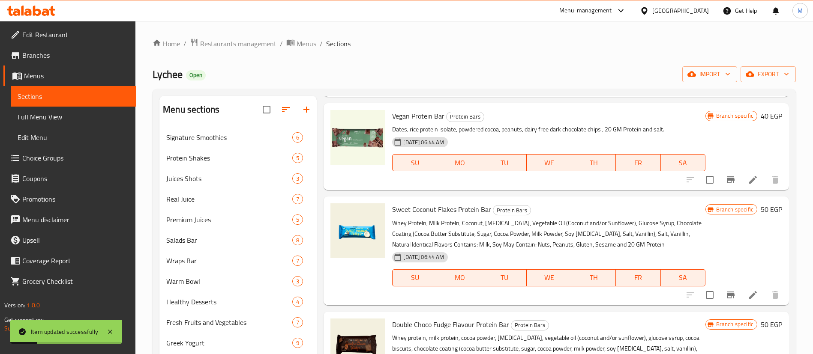
scroll to position [244, 0]
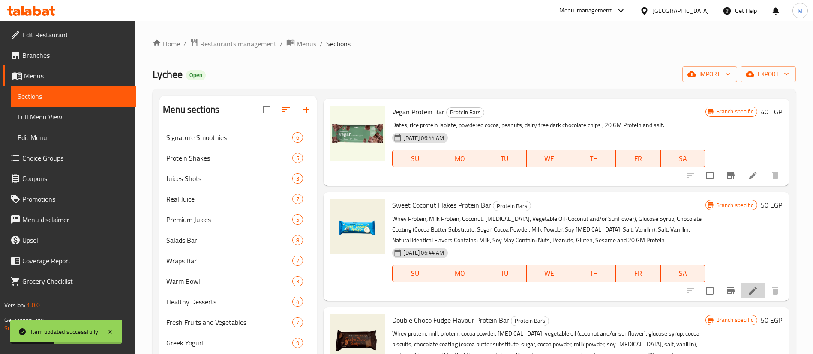
click at [748, 283] on li at bounding box center [753, 290] width 24 height 15
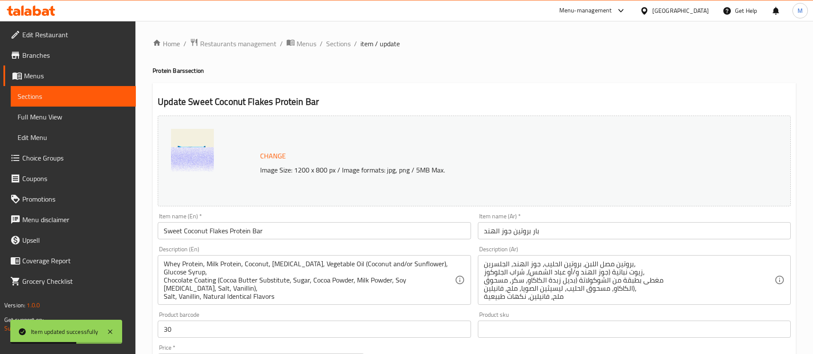
scroll to position [27, 0]
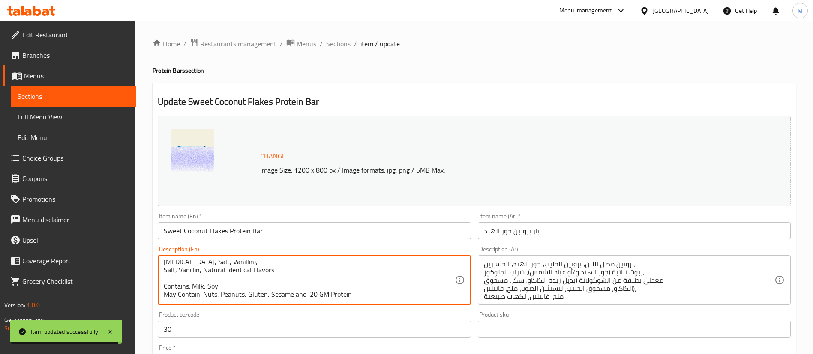
drag, startPoint x: 354, startPoint y: 293, endPoint x: 296, endPoint y: 294, distance: 57.4
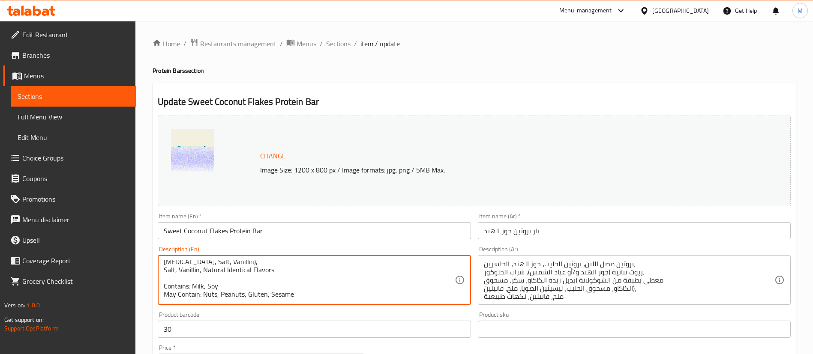
scroll to position [0, 0]
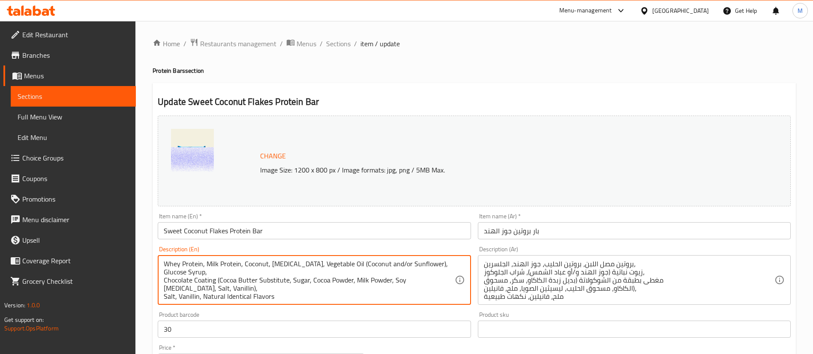
click at [164, 267] on textarea "Whey Protein, Milk Protein, Coconut, [MEDICAL_DATA], Vegetable Oil (Coconut and…" at bounding box center [309, 280] width 291 height 41
paste textarea "20 gm Protein"
click at [183, 289] on textarea "20 gm Protein Whey Protein, Milk Protein, Coconut, [MEDICAL_DATA], Vegetable Oi…" at bounding box center [309, 280] width 291 height 41
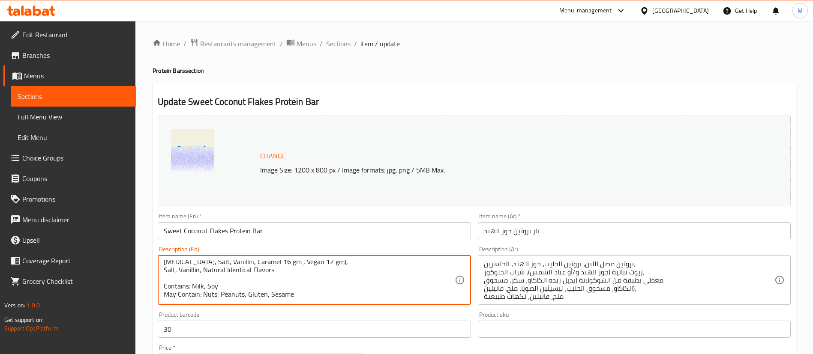
scroll to position [264, 0]
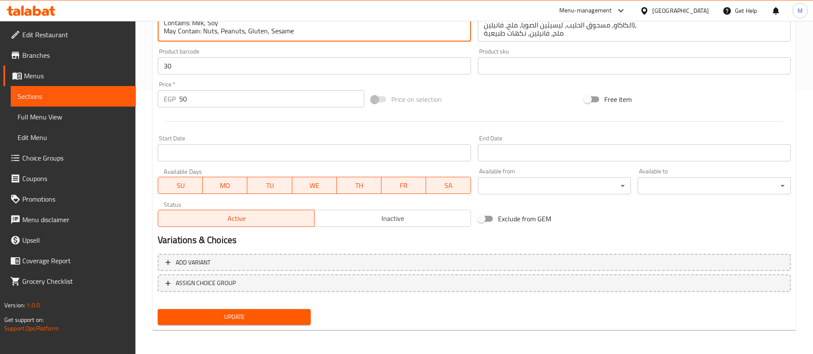
type textarea "20 gm Protein Whey Protein, Milk Protein, Coconut, [MEDICAL_DATA], Vegetable Oi…"
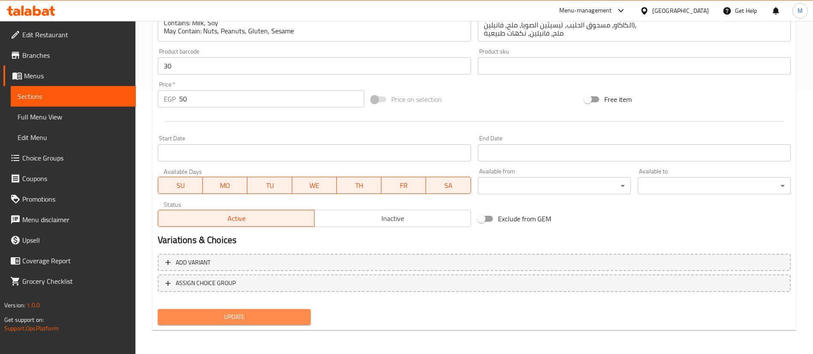
click at [208, 309] on button "Update" at bounding box center [234, 317] width 153 height 16
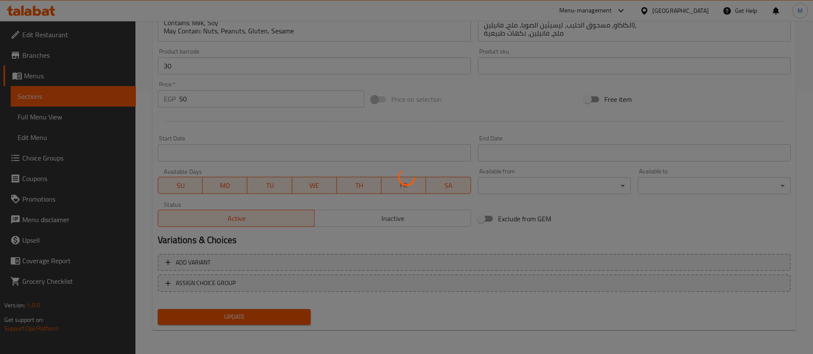
scroll to position [0, 0]
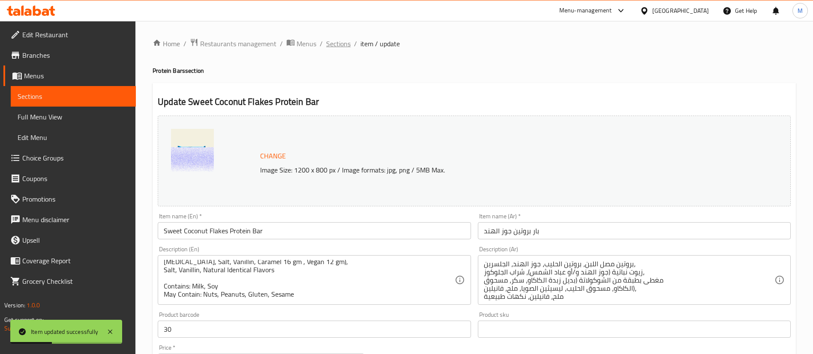
click at [340, 45] on span "Sections" at bounding box center [338, 44] width 24 height 10
